Goal: Information Seeking & Learning: Learn about a topic

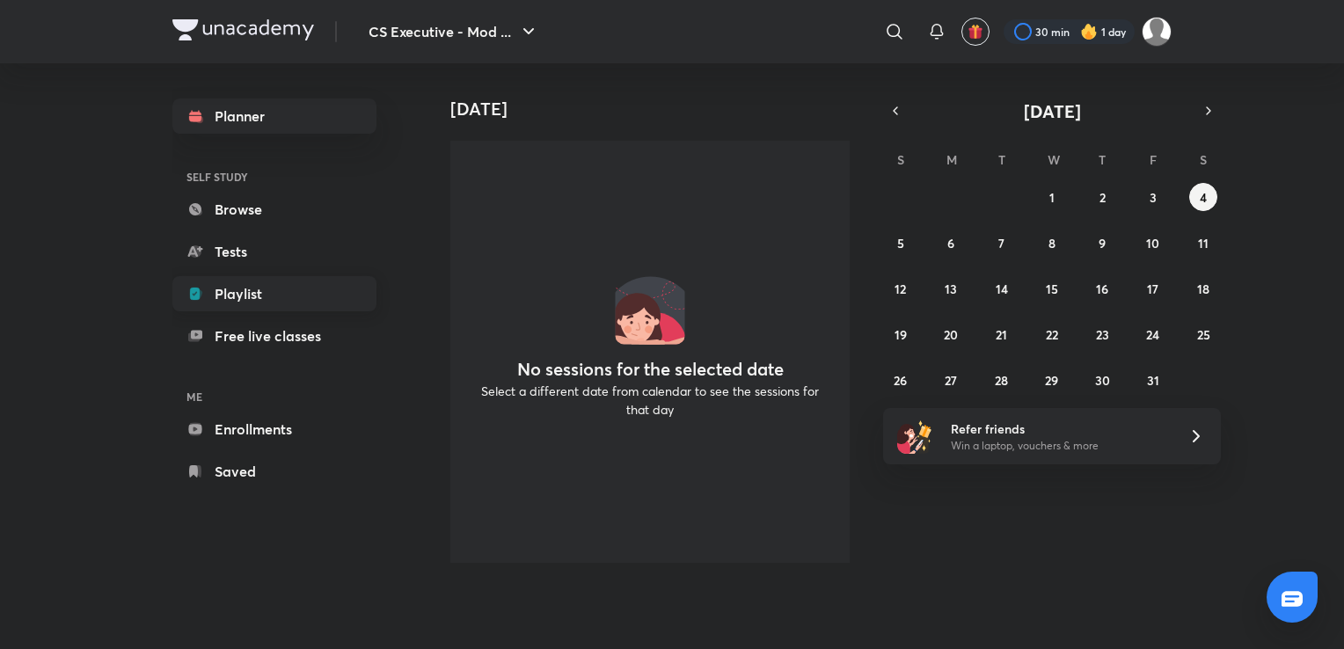
click at [260, 295] on link "Playlist" at bounding box center [274, 293] width 204 height 35
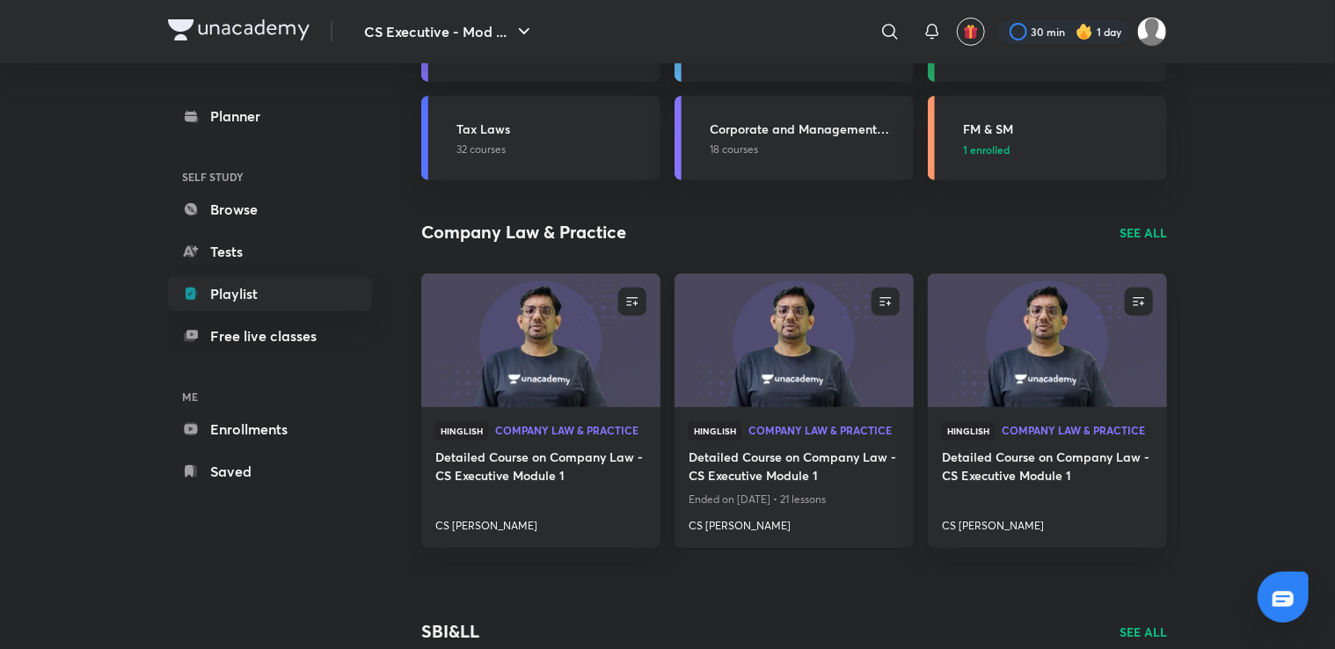
scroll to position [264, 0]
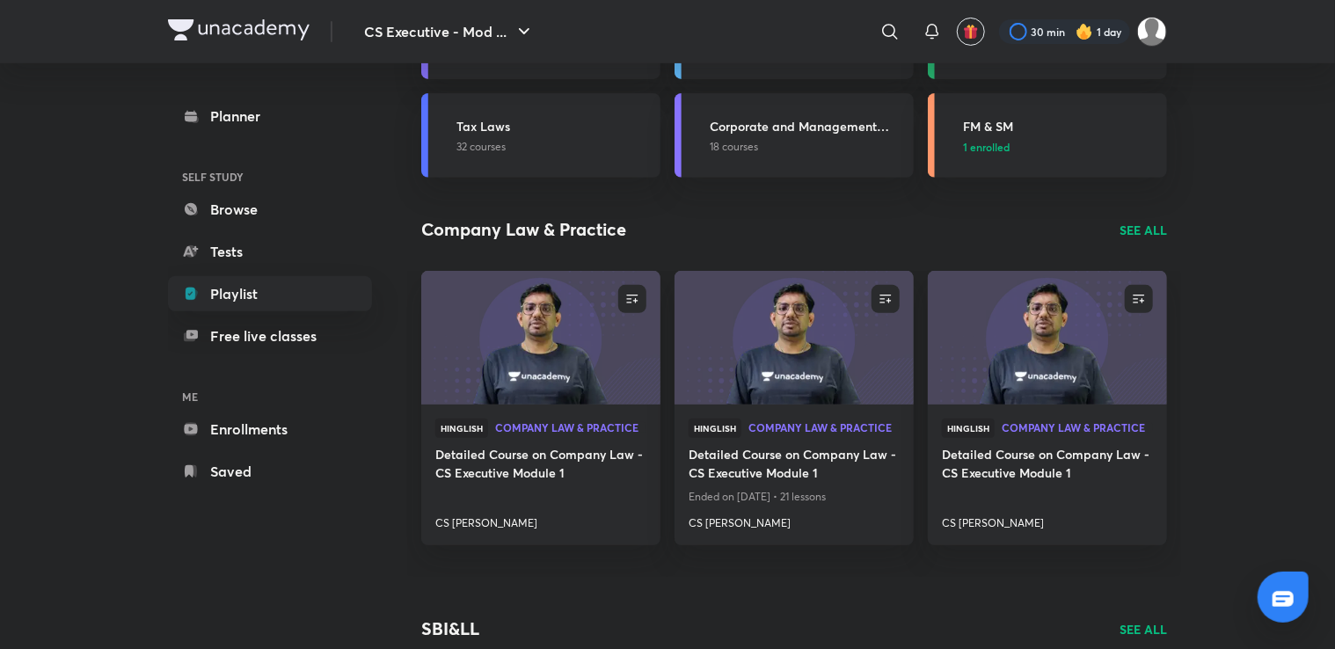
click at [1149, 231] on p "SEE ALL" at bounding box center [1143, 230] width 47 height 18
click at [1150, 233] on p "SEE ALL" at bounding box center [1143, 230] width 47 height 18
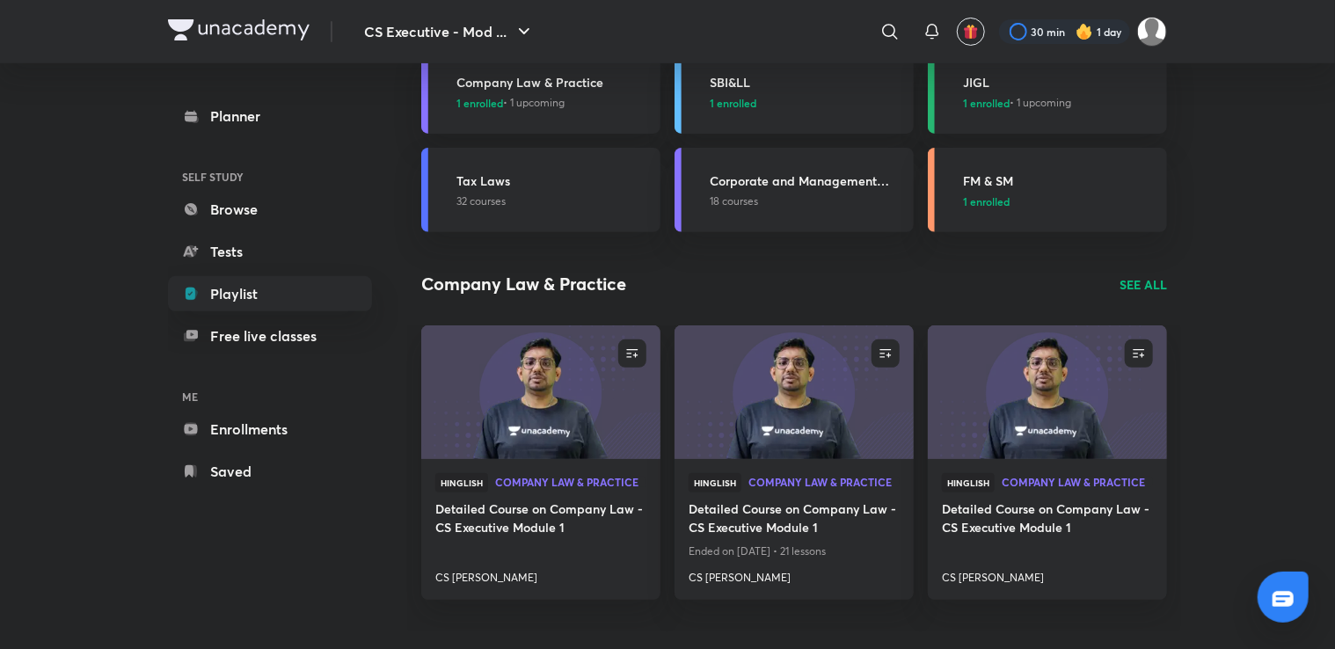
scroll to position [42, 0]
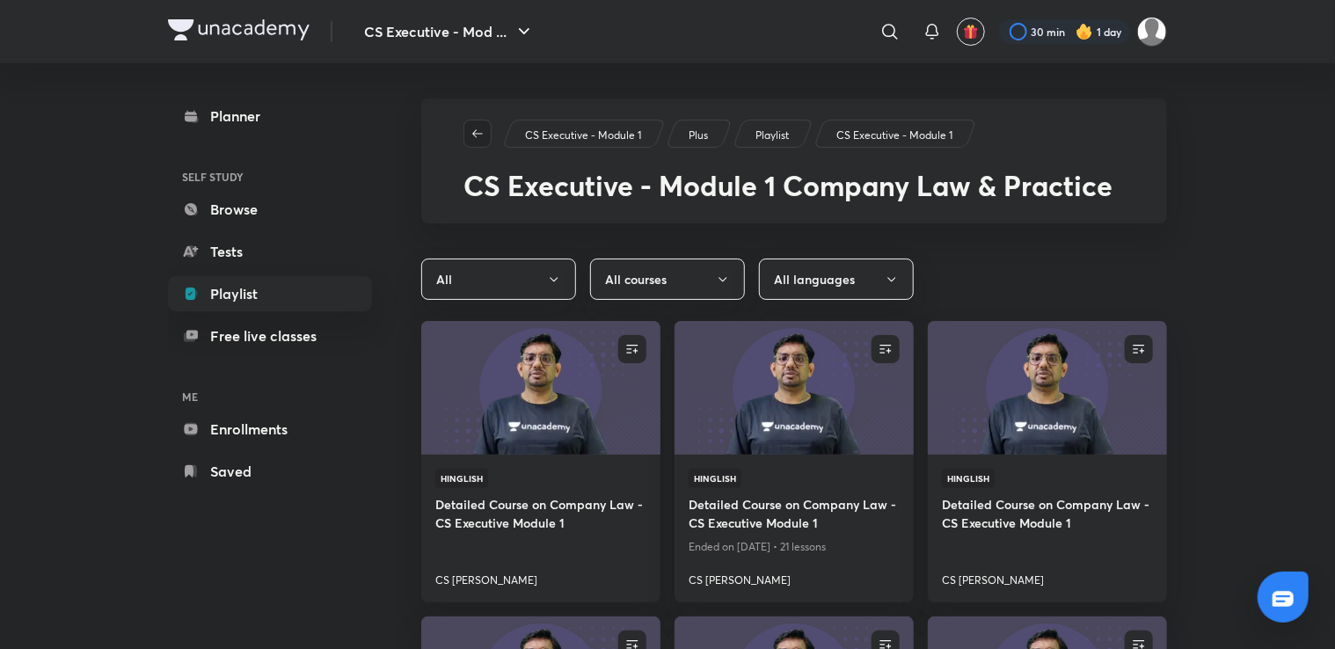
click at [477, 137] on icon "button" at bounding box center [478, 134] width 14 height 14
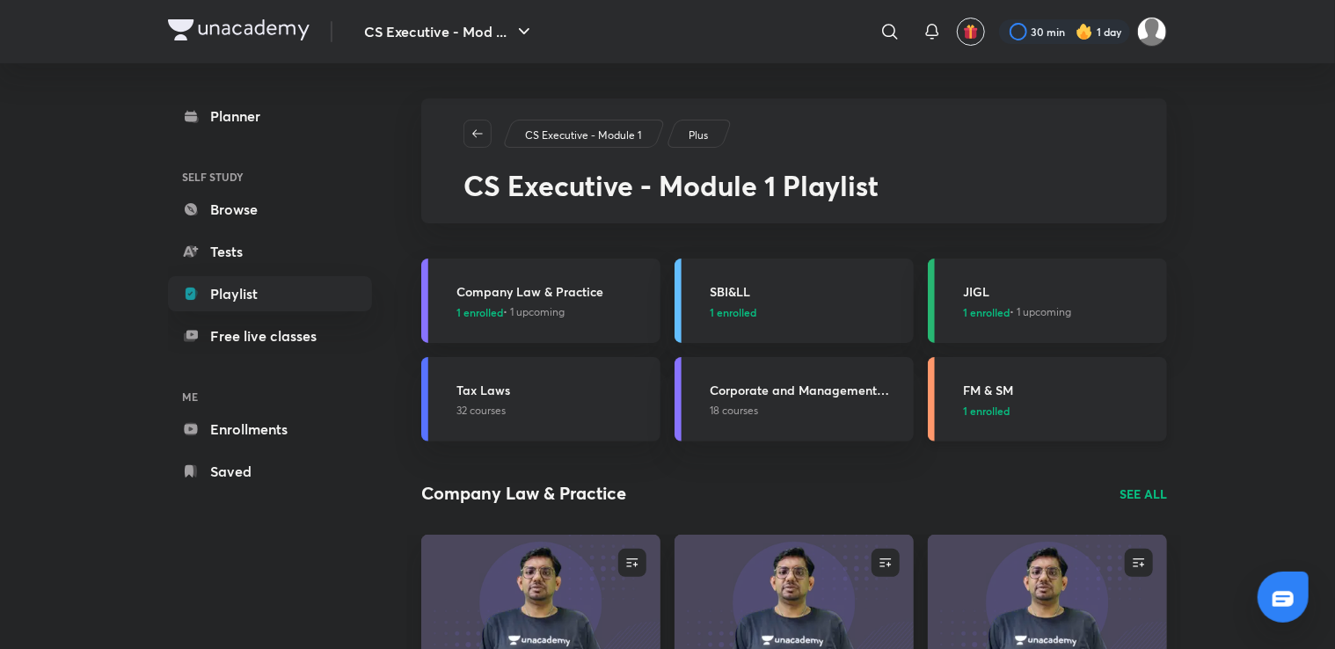
click at [994, 382] on h3 "FM & SM" at bounding box center [1059, 390] width 193 height 18
click at [999, 390] on h3 "FM & SM" at bounding box center [1059, 390] width 193 height 18
click at [1000, 390] on h3 "FM & SM" at bounding box center [1059, 390] width 193 height 18
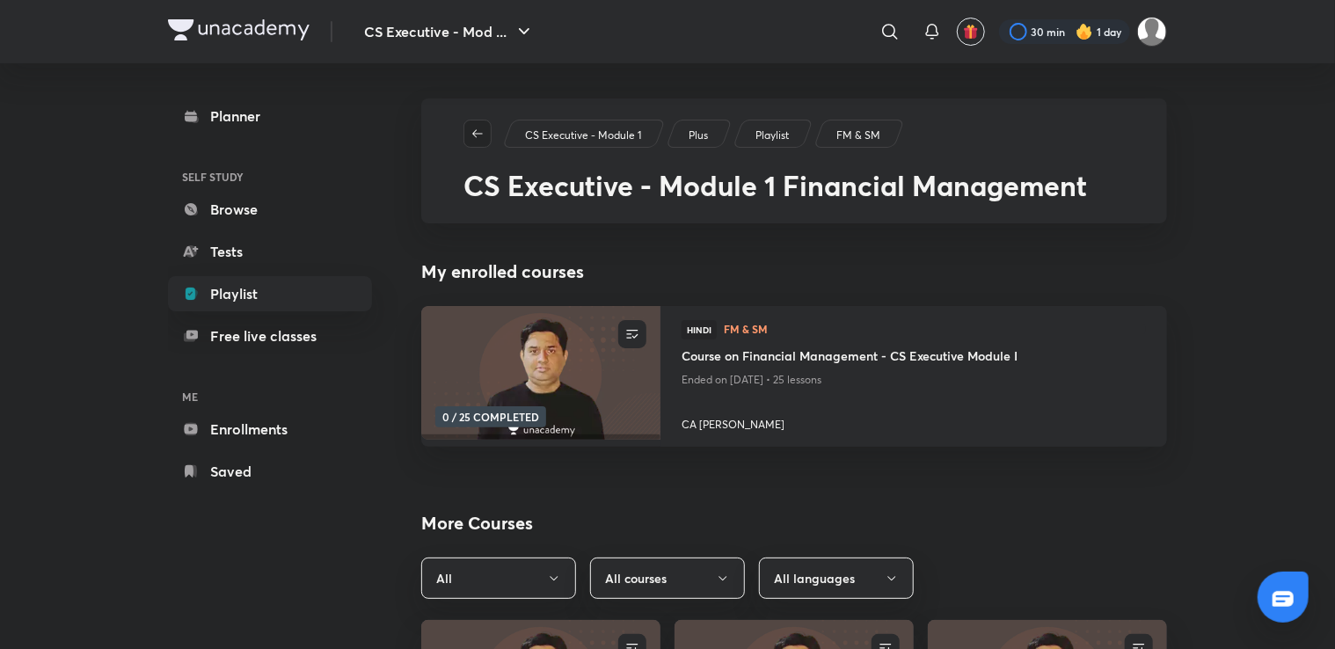
click at [484, 132] on icon "button" at bounding box center [478, 134] width 14 height 14
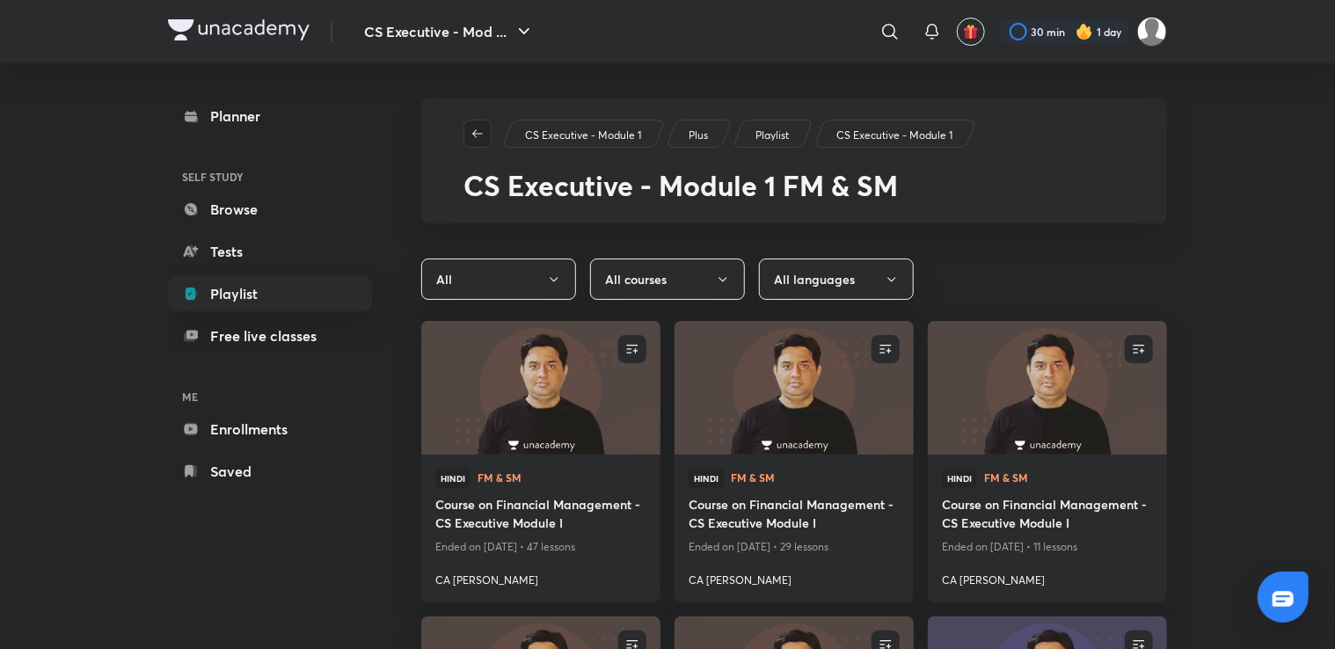
click at [482, 132] on icon "button" at bounding box center [478, 134] width 14 height 14
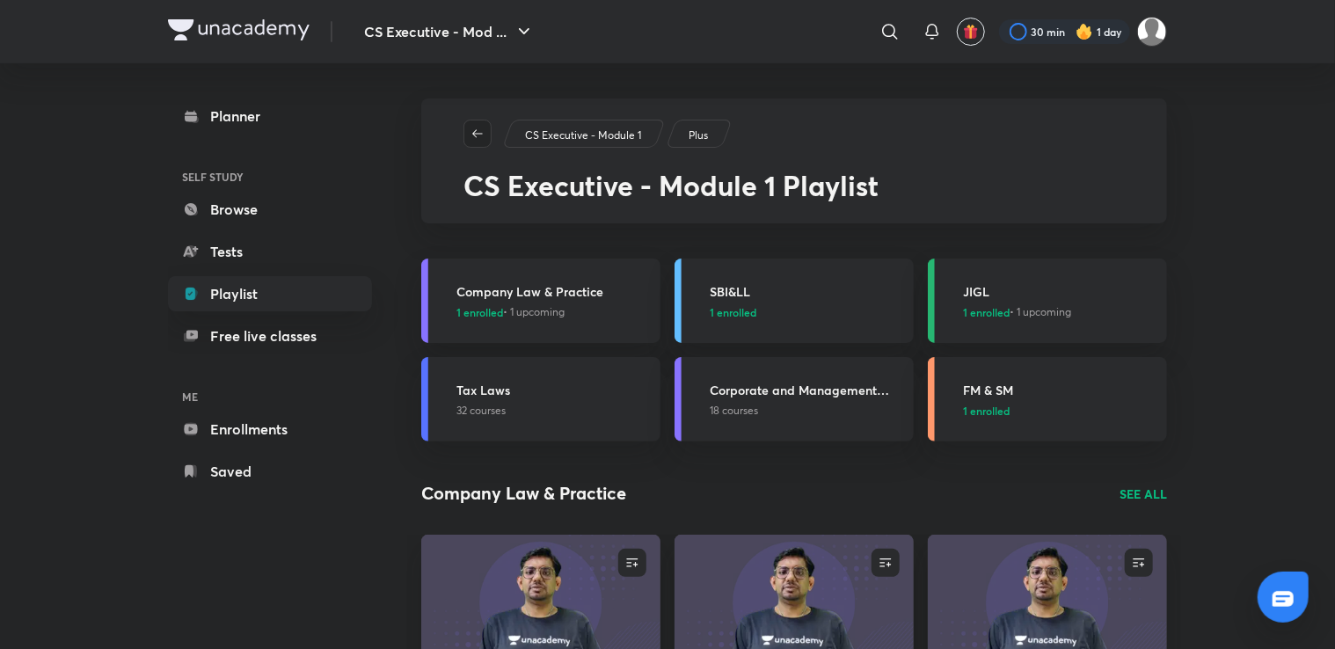
click at [481, 132] on icon "button" at bounding box center [478, 134] width 14 height 14
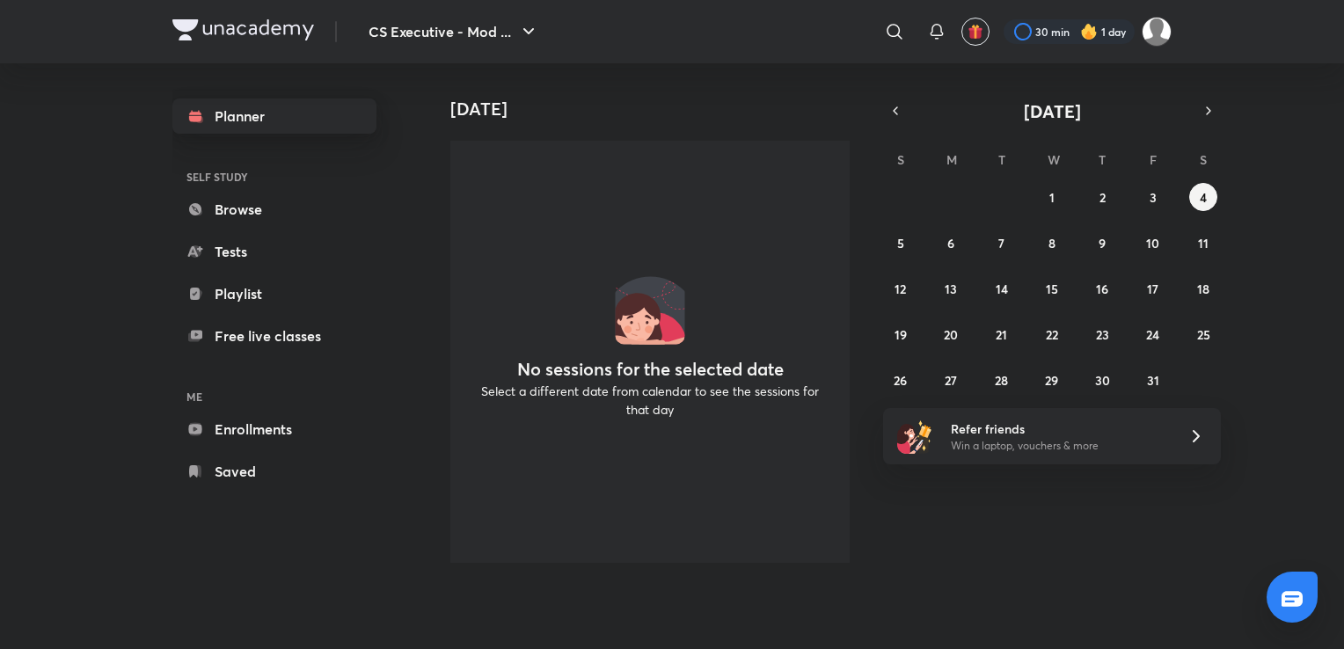
click at [249, 111] on link "Planner" at bounding box center [274, 115] width 204 height 35
click at [262, 40] on div at bounding box center [243, 32] width 142 height 26
click at [253, 202] on link "Browse" at bounding box center [274, 209] width 204 height 35
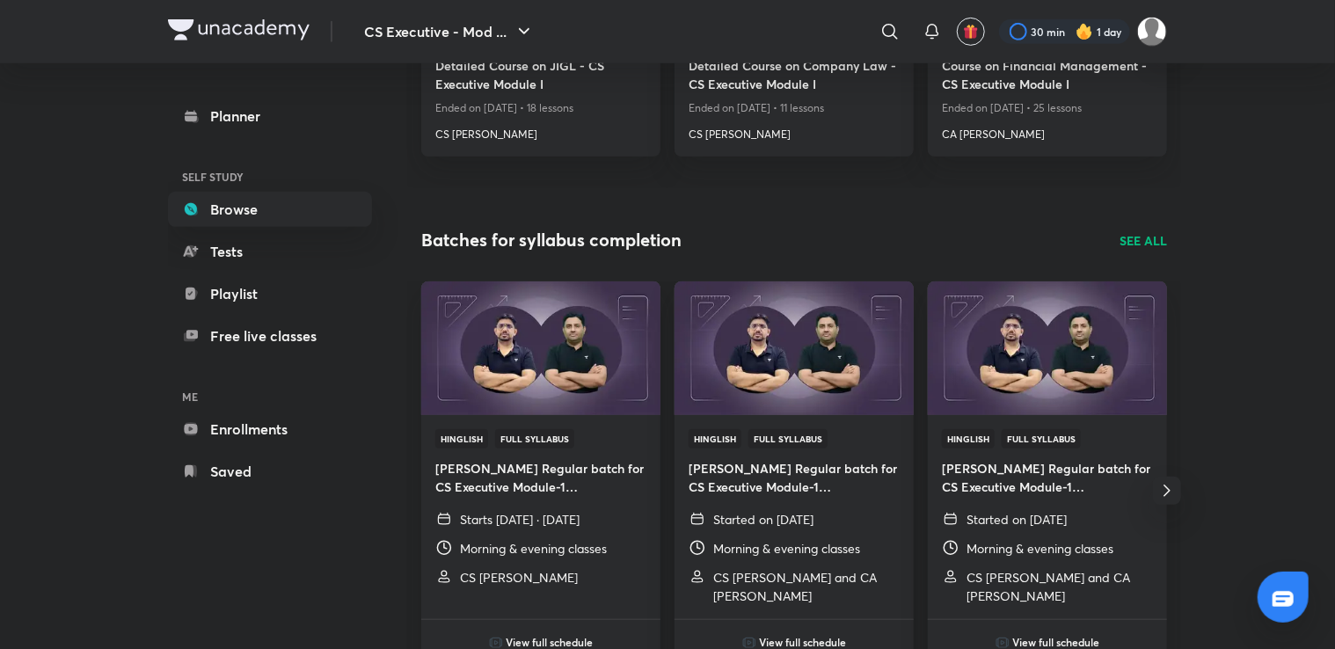
scroll to position [440, 0]
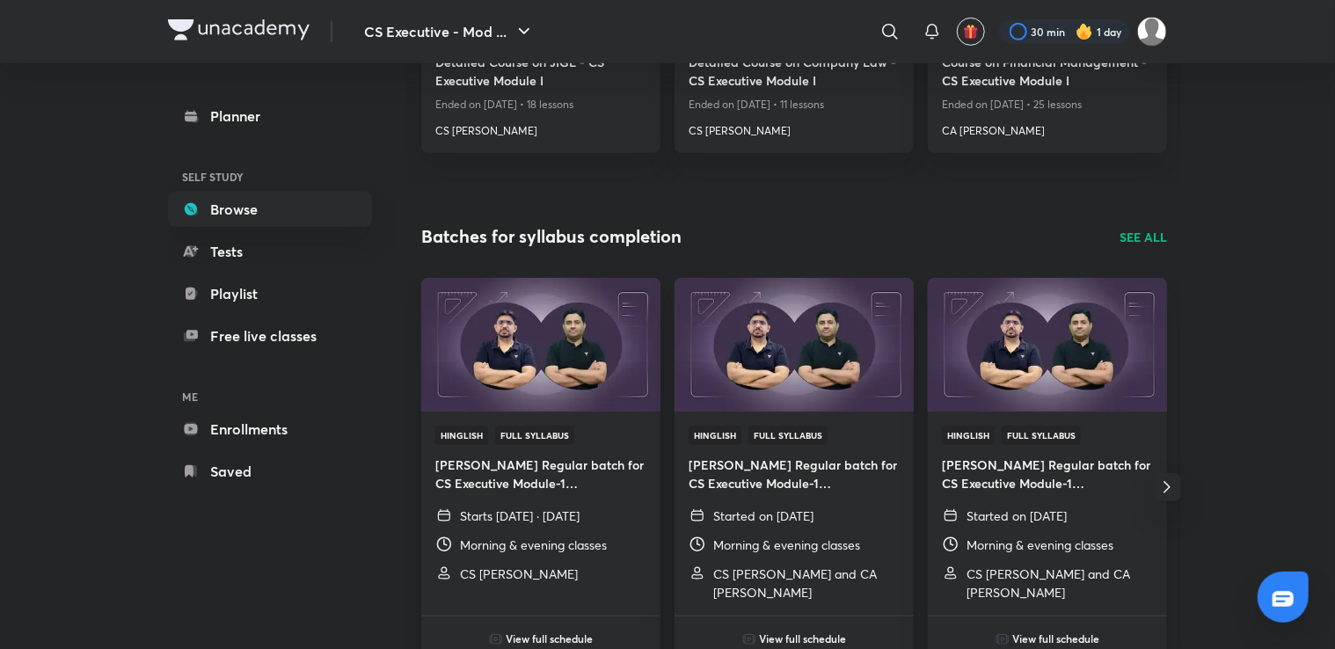
click at [305, 406] on h6 "ME" at bounding box center [270, 397] width 204 height 30
click at [302, 419] on link "Enrollments" at bounding box center [270, 429] width 204 height 35
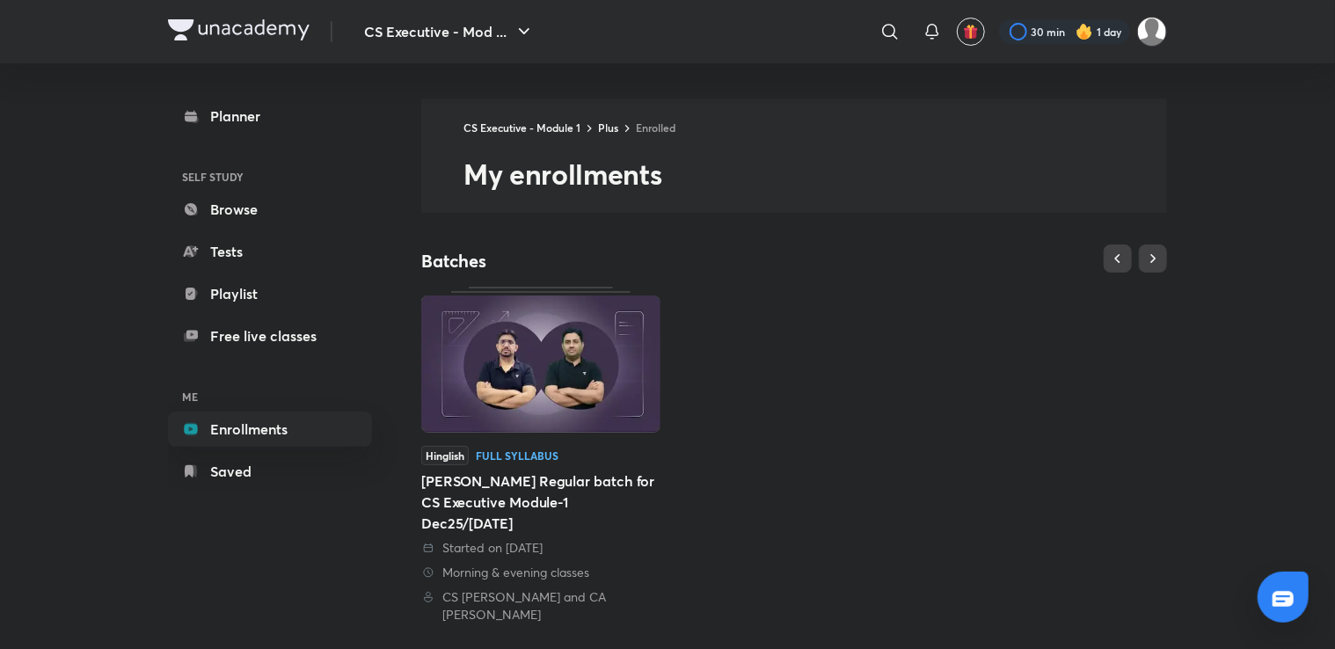
click at [543, 371] on img at bounding box center [540, 363] width 239 height 137
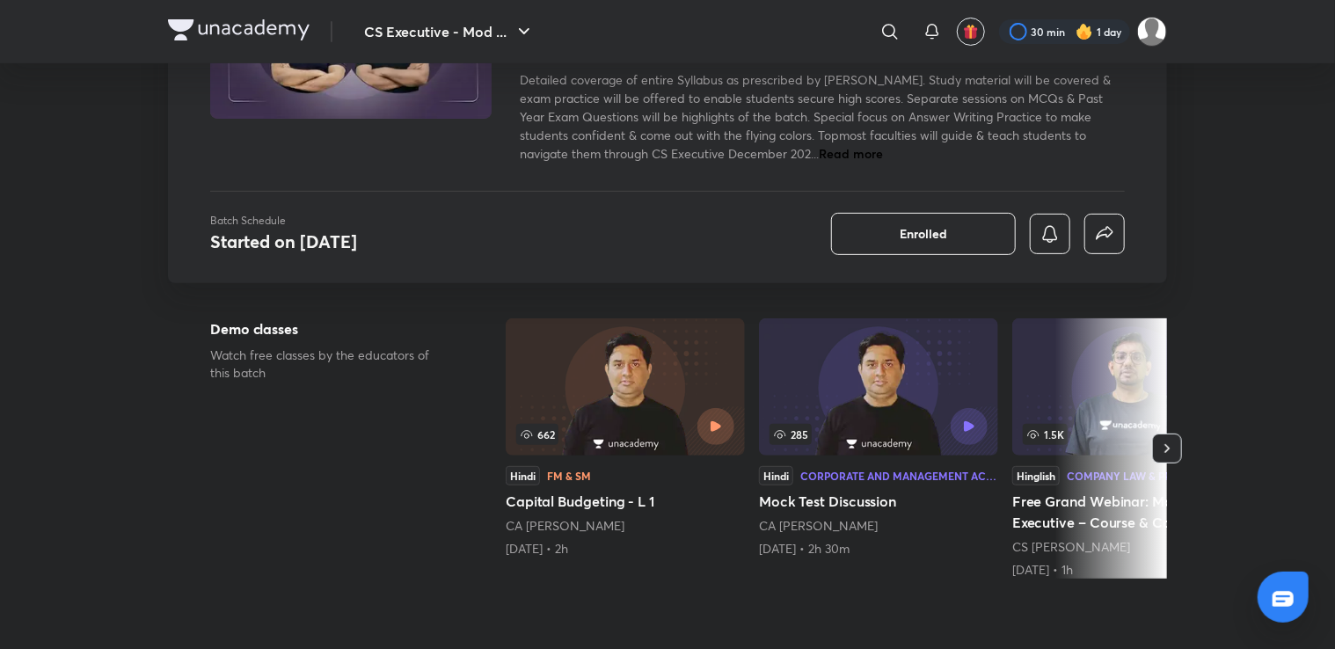
scroll to position [176, 0]
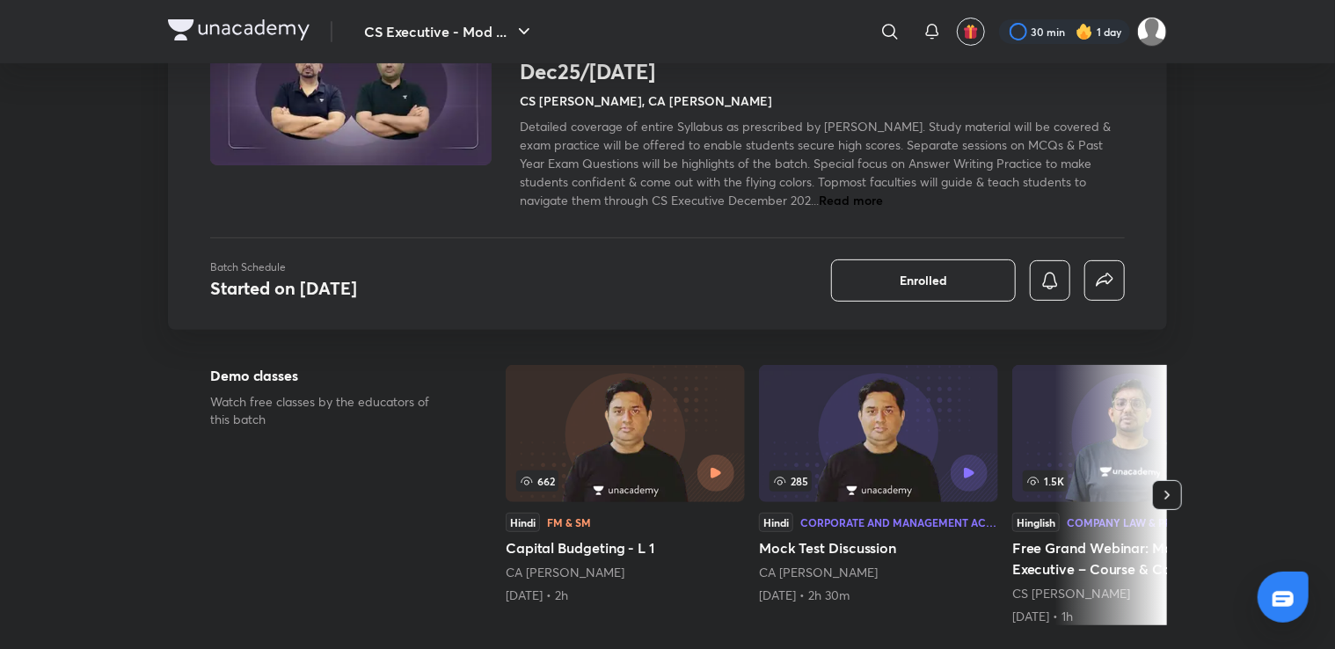
click at [1169, 486] on icon "button" at bounding box center [1167, 495] width 18 height 18
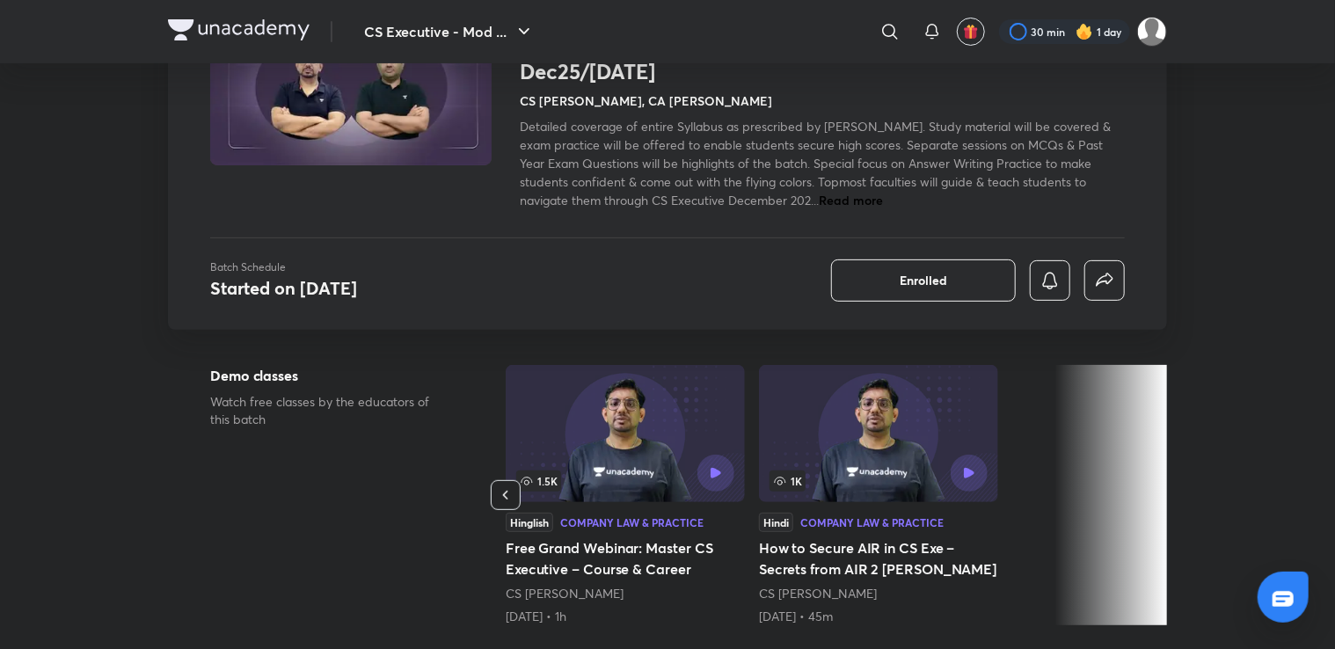
click at [497, 501] on icon "button" at bounding box center [506, 495] width 18 height 18
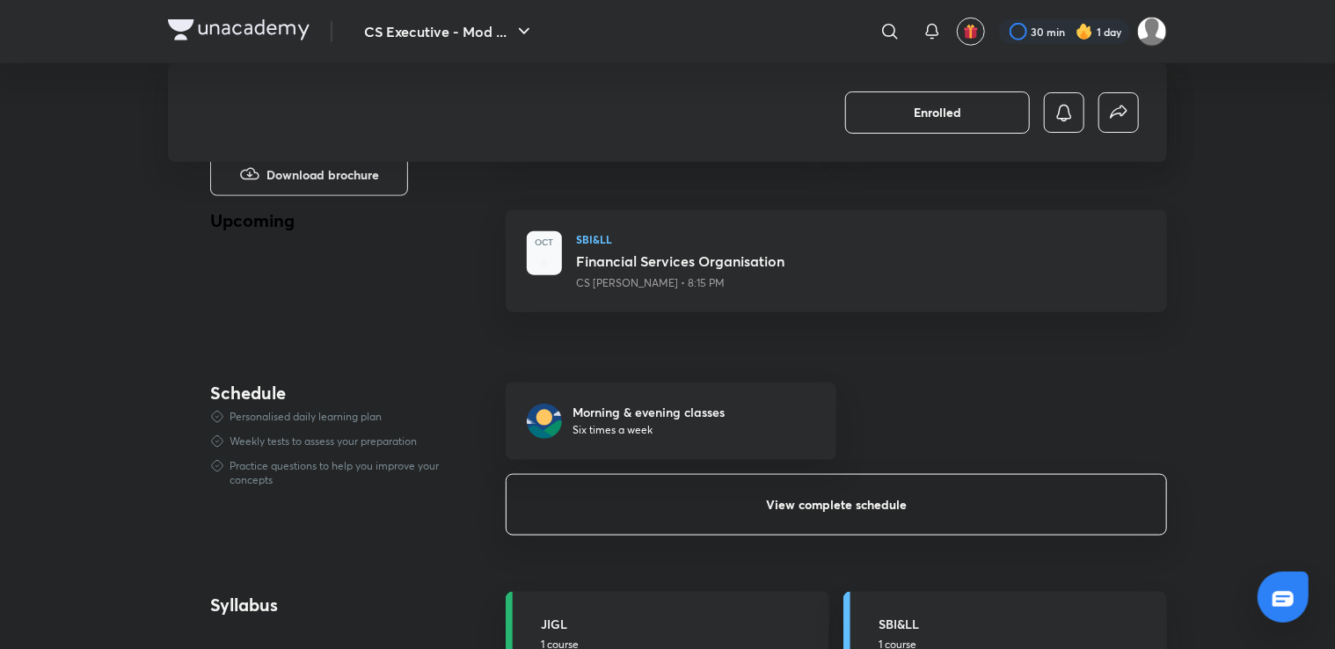
scroll to position [879, 0]
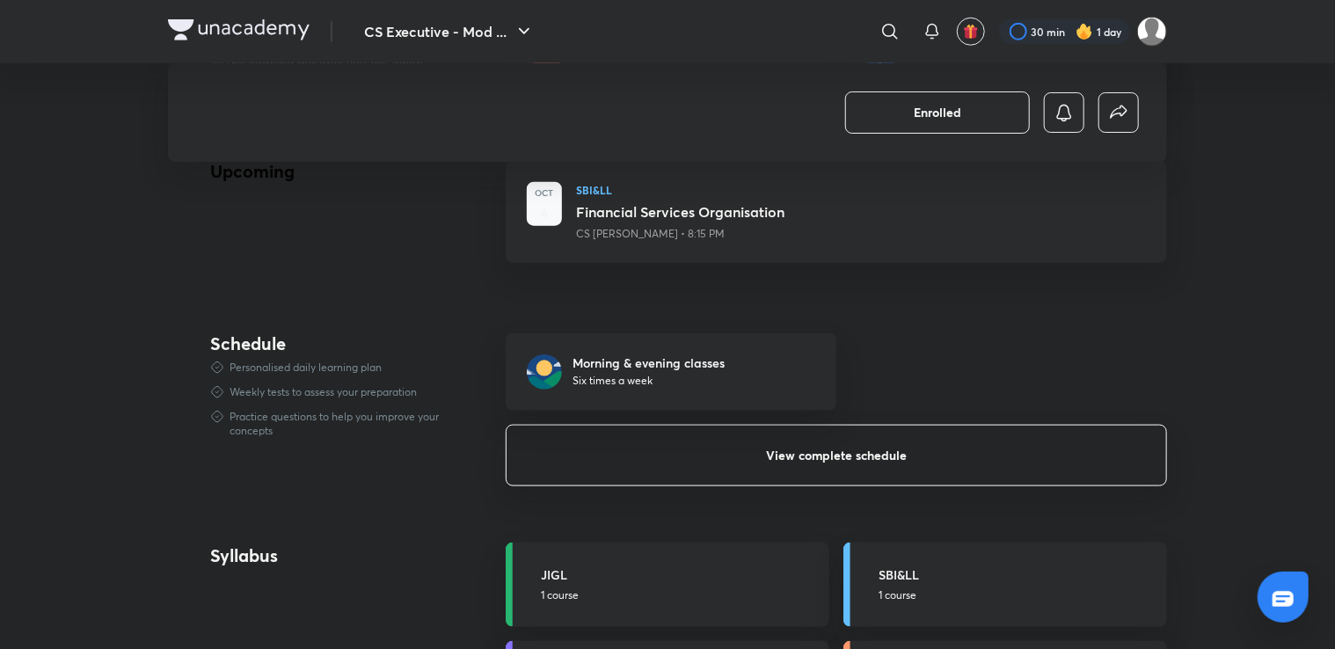
click at [813, 457] on span "View complete schedule" at bounding box center [836, 456] width 141 height 18
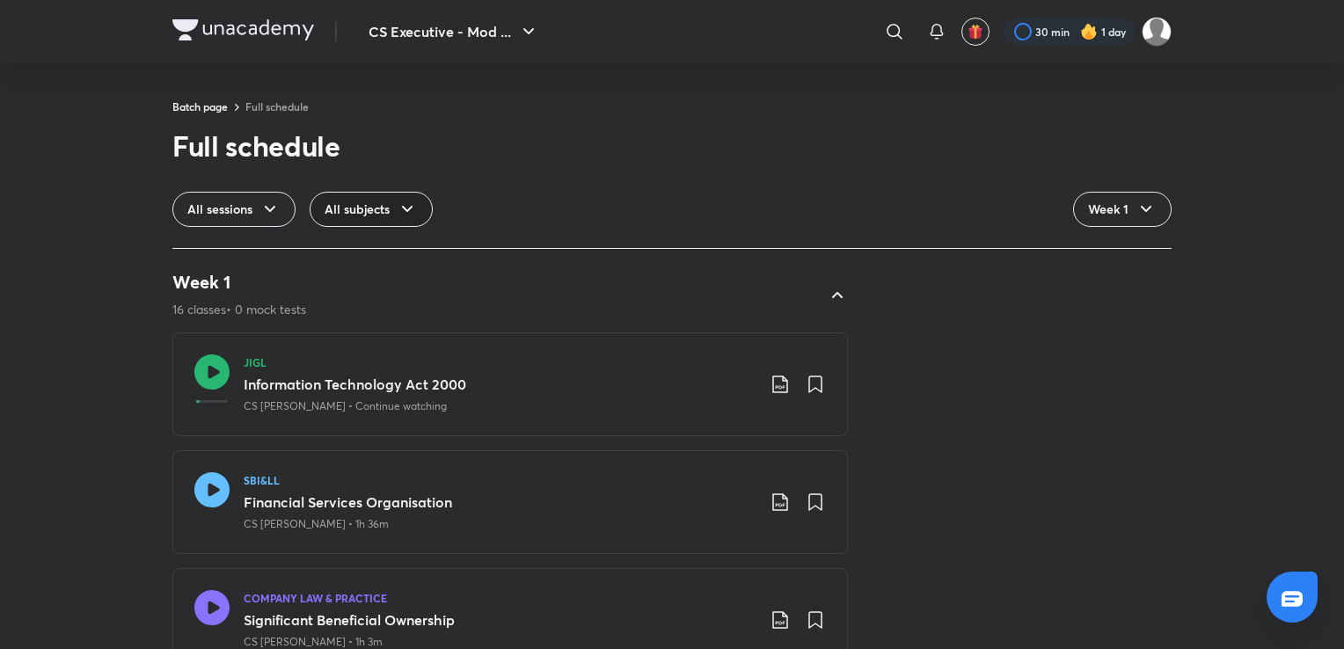
click at [359, 207] on span "All subjects" at bounding box center [357, 210] width 65 height 18
click at [362, 330] on span "FM & SM" at bounding box center [350, 326] width 50 height 18
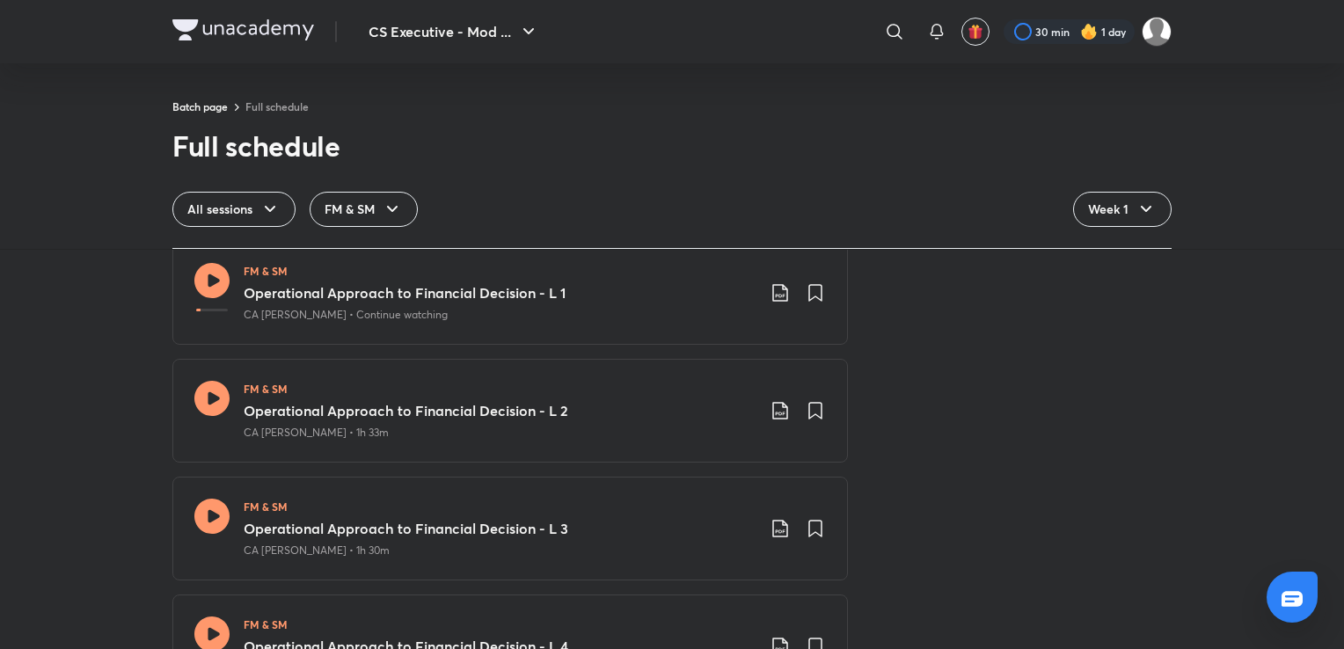
scroll to position [88, 0]
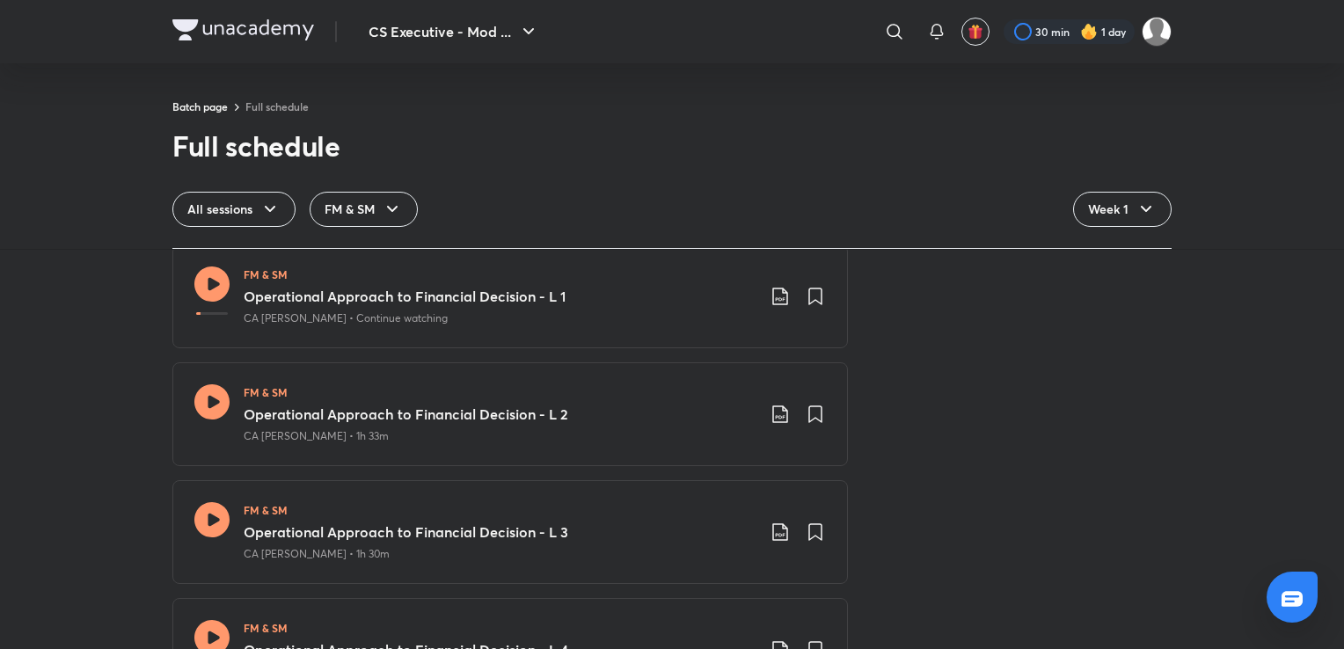
click at [218, 283] on icon at bounding box center [211, 283] width 35 height 35
